Goal: Information Seeking & Learning: Find specific fact

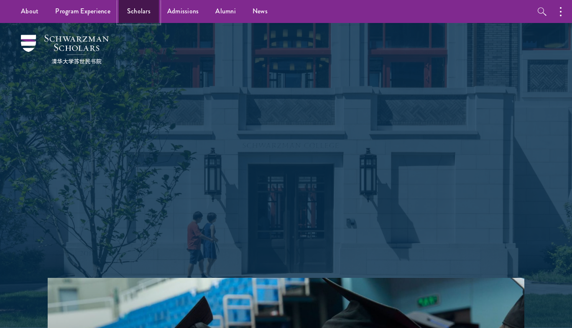
click at [139, 14] on link "Scholars" at bounding box center [139, 11] width 40 height 23
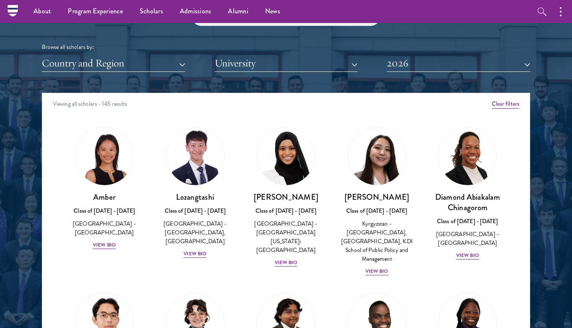
scroll to position [986, 0]
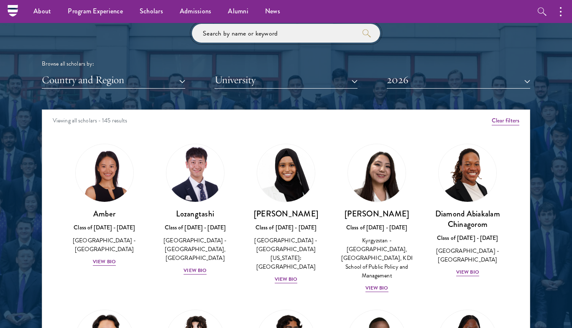
click at [249, 33] on input "search" at bounding box center [286, 33] width 188 height 19
type input "haotian"
click button "submit" at bounding box center [0, 0] width 0 height 0
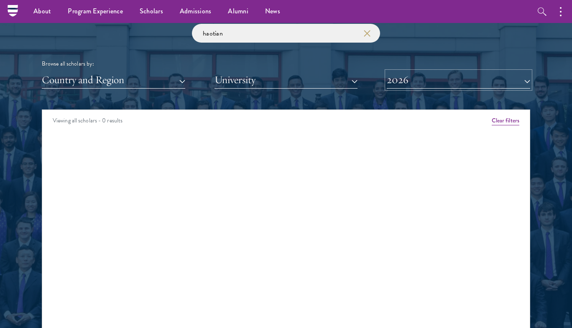
click at [402, 81] on button "2026" at bounding box center [458, 79] width 143 height 17
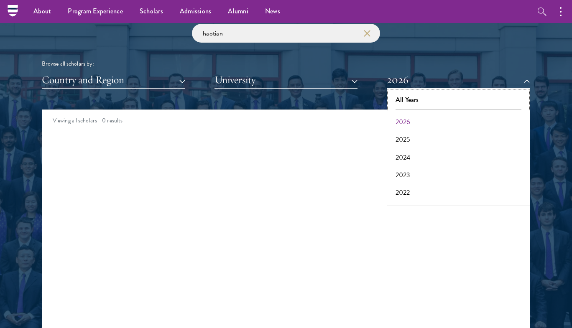
click at [408, 100] on button "All Years" at bounding box center [458, 100] width 138 height 18
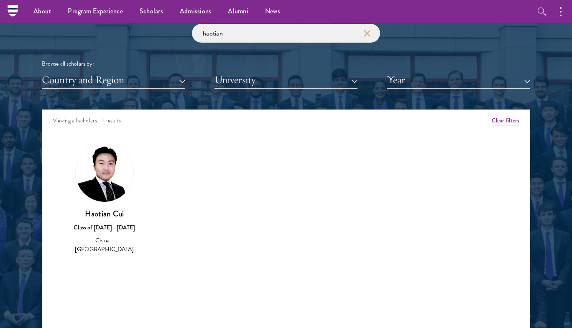
click at [106, 196] on img at bounding box center [105, 173] width 58 height 58
click at [95, 194] on img at bounding box center [105, 173] width 58 height 58
click at [85, 245] on div "Haotian Cui Class of 2021 - 2022 China - Cornell University" at bounding box center [104, 198] width 91 height 127
click at [111, 175] on img at bounding box center [105, 173] width 58 height 58
click at [112, 175] on img at bounding box center [105, 173] width 58 height 58
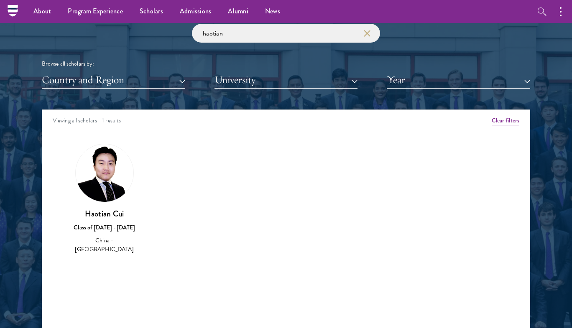
click at [112, 175] on img at bounding box center [105, 173] width 58 height 58
click at [367, 32] on use "button" at bounding box center [367, 34] width 12 height 12
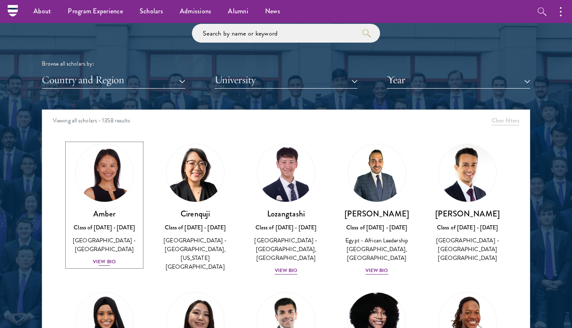
click at [106, 258] on div "View Bio" at bounding box center [104, 262] width 23 height 8
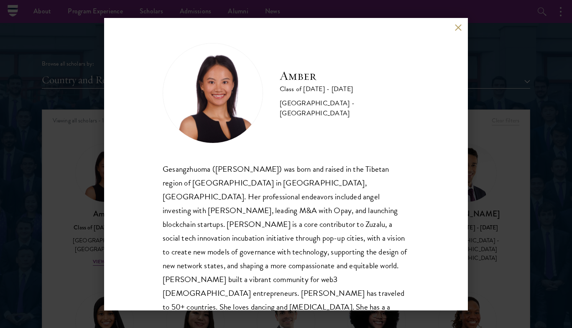
click at [451, 22] on div "Amber Class of 2025 - 2026 China - Peking University Gesangzhuoma (Amber) was b…" at bounding box center [286, 164] width 364 height 293
click at [457, 26] on button at bounding box center [457, 27] width 7 height 7
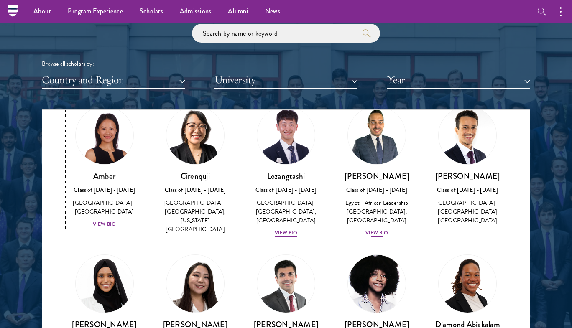
scroll to position [38, 0]
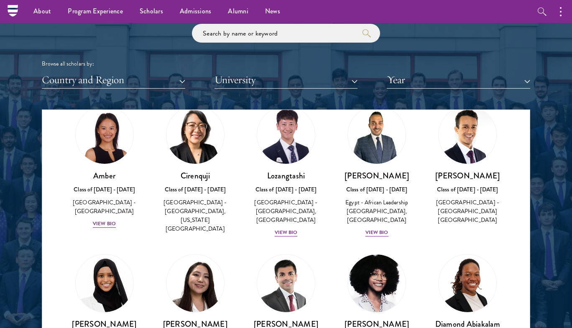
click at [186, 206] on div "China - Peking University, New York University" at bounding box center [195, 215] width 74 height 35
click at [201, 224] on div "Cirenquji Class of 2023 - 2024 China - Peking University, New York University" at bounding box center [195, 169] width 91 height 145
click at [476, 208] on div "United Kingdom - Imperial College London" at bounding box center [468, 211] width 74 height 26
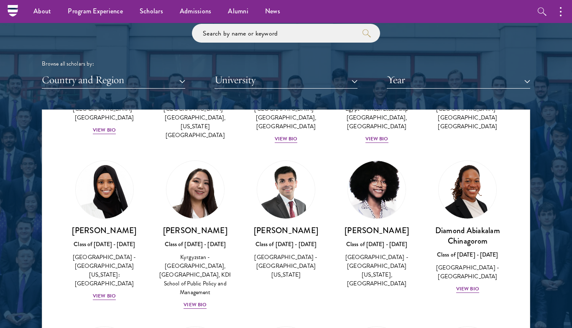
scroll to position [177, 0]
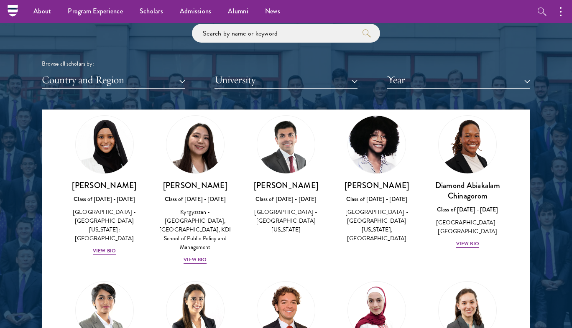
click at [358, 240] on div "Zahrah Abdulrauf Class of 2021 - 2022 United States of America - University of …" at bounding box center [376, 179] width 91 height 145
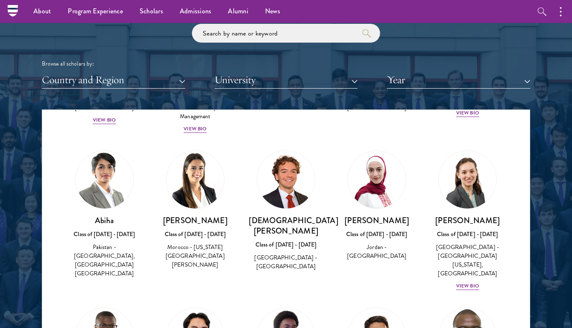
scroll to position [381, 0]
